Goal: Task Accomplishment & Management: Manage account settings

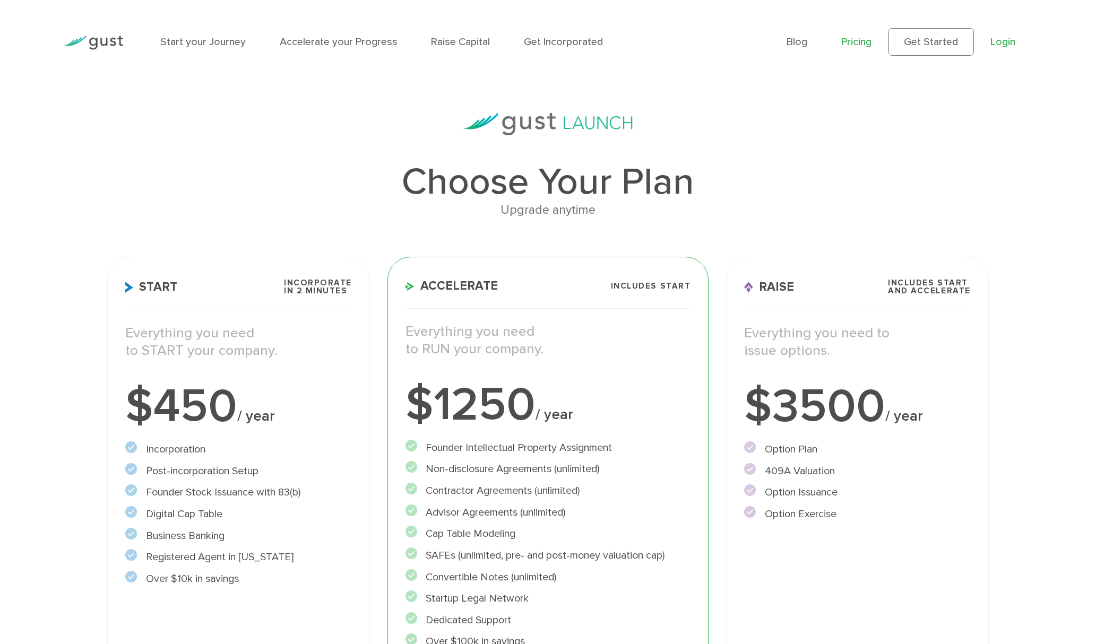
click at [1000, 45] on link "Login" at bounding box center [1002, 42] width 25 height 12
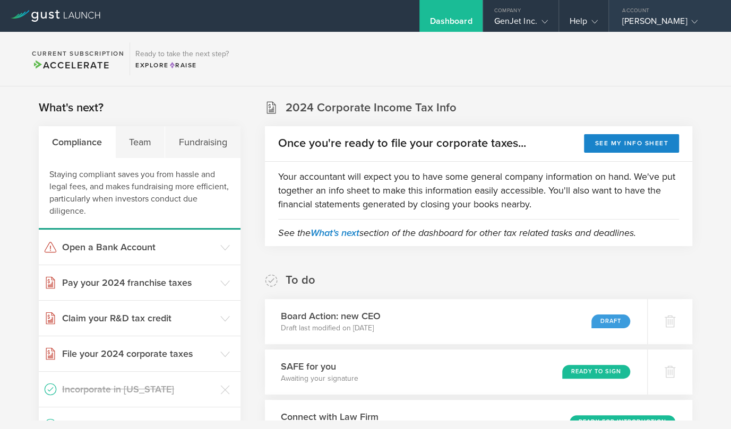
click at [644, 20] on div "Adam Lieb" at bounding box center [667, 24] width 90 height 16
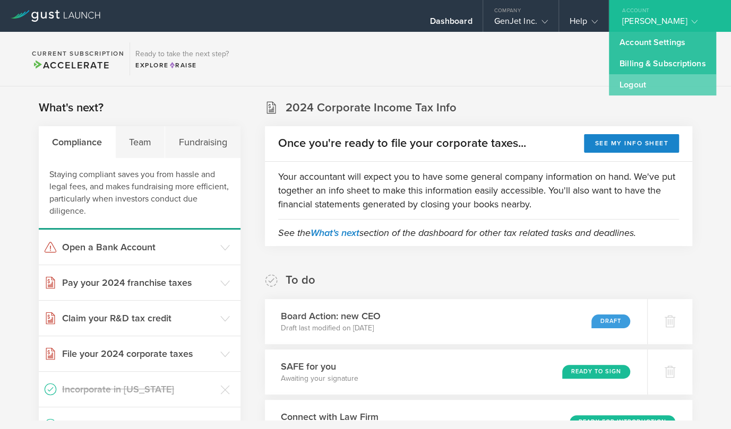
click at [638, 83] on link "Logout" at bounding box center [662, 84] width 107 height 21
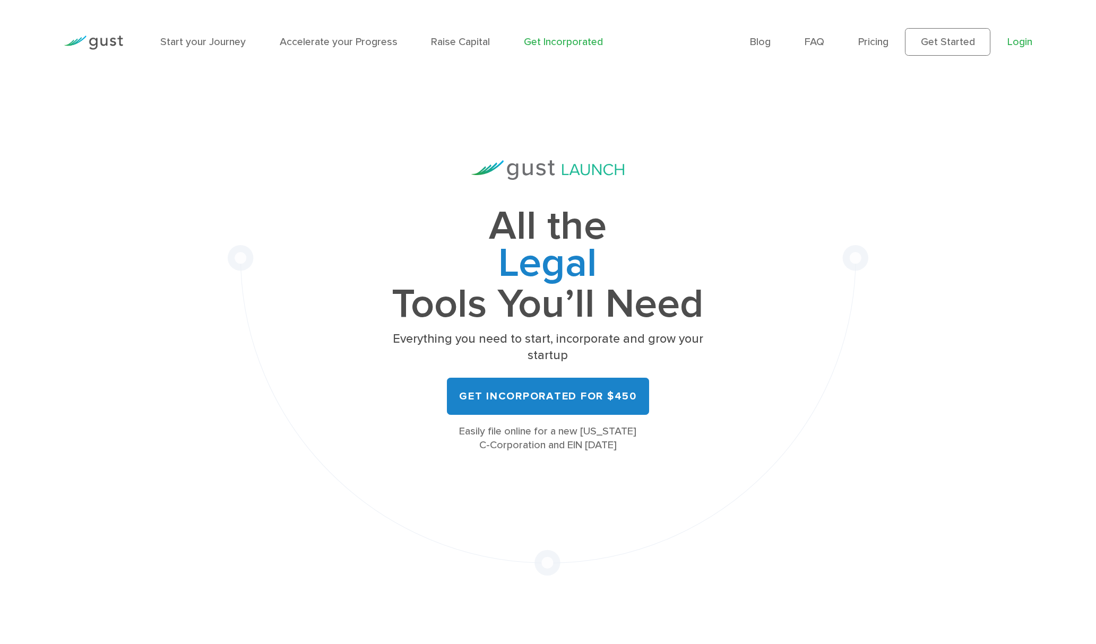
click at [1019, 42] on link "Login" at bounding box center [1019, 42] width 25 height 12
